Goal: Register for event/course

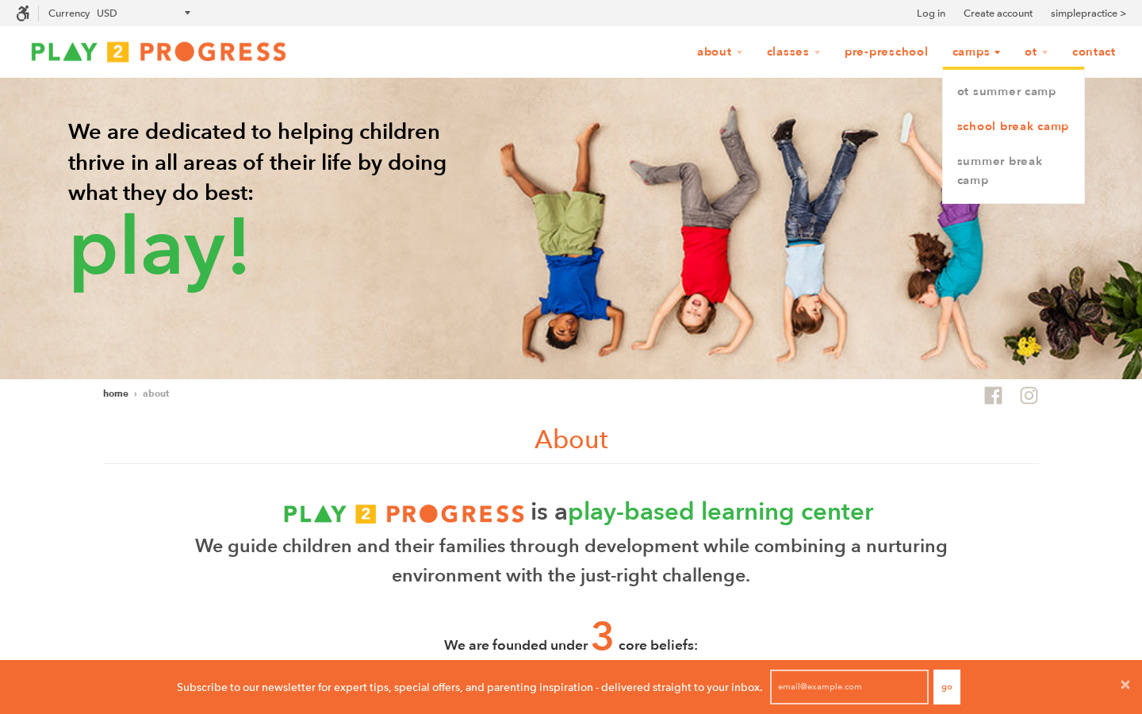
scroll to position [1, 1]
click at [988, 98] on link "OT Summer Camp" at bounding box center [1013, 92] width 141 height 35
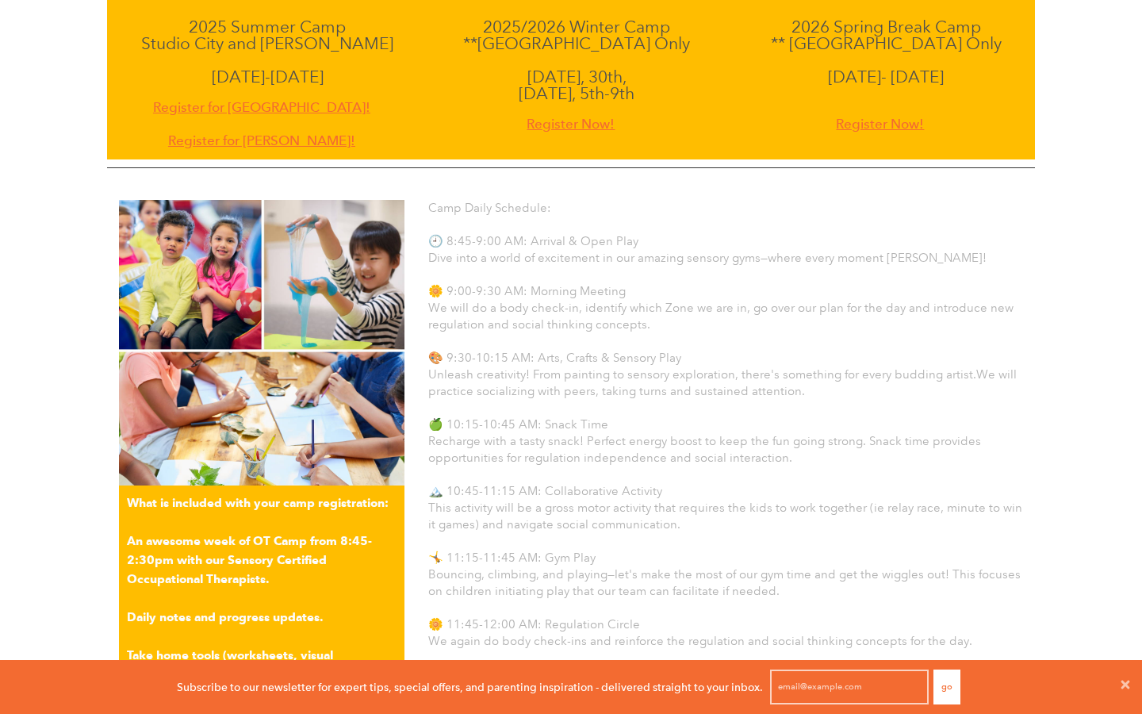
scroll to position [696, 0]
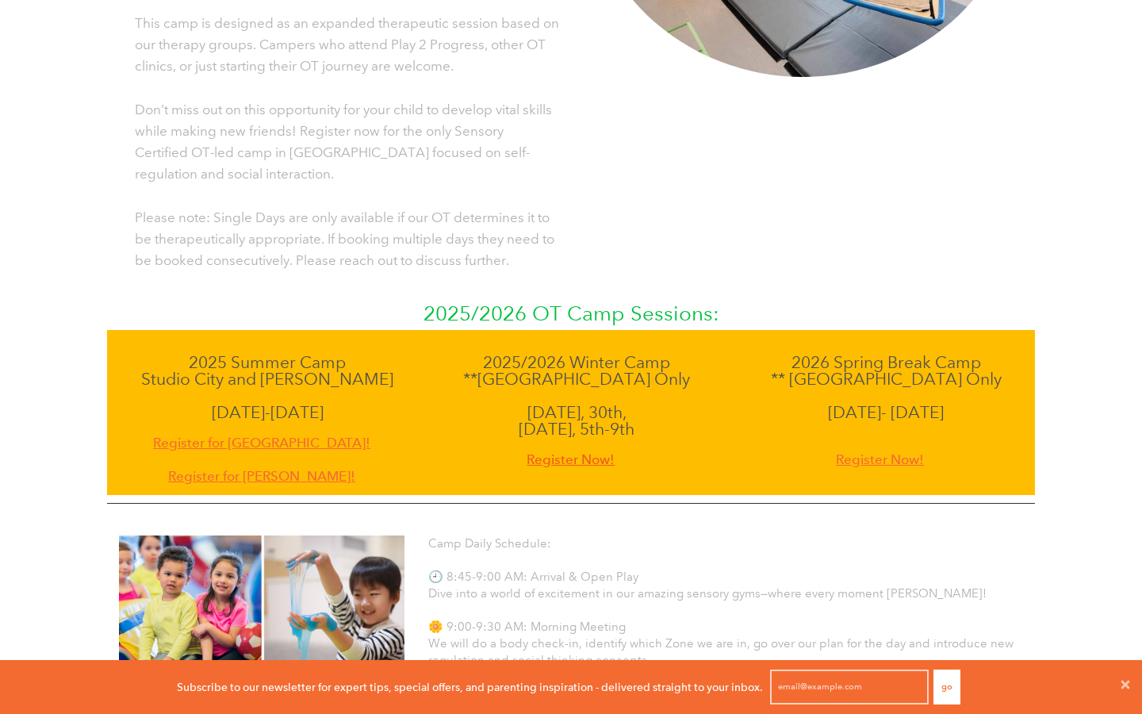
click at [593, 449] on span "Register Now!" at bounding box center [571, 459] width 88 height 21
